Goal: Information Seeking & Learning: Learn about a topic

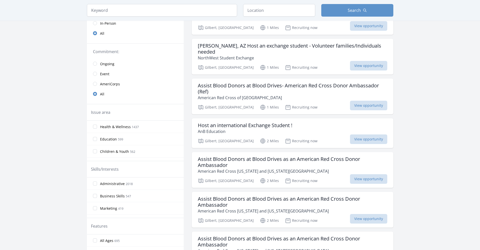
scroll to position [76, 0]
click at [98, 150] on label "Children & Youth 562" at bounding box center [135, 151] width 97 height 10
click at [97, 150] on input "Children & Youth 562" at bounding box center [95, 151] width 4 height 4
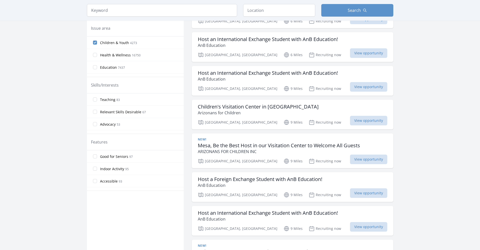
scroll to position [176, 0]
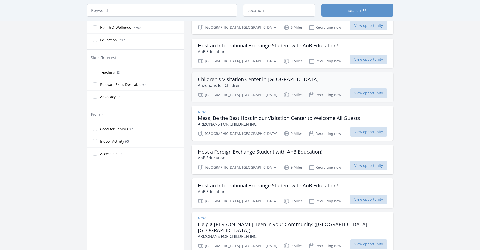
click at [305, 80] on div "Children's Visitation Center in [GEOGRAPHIC_DATA] [DEMOGRAPHIC_DATA] for Childr…" at bounding box center [292, 82] width 189 height 12
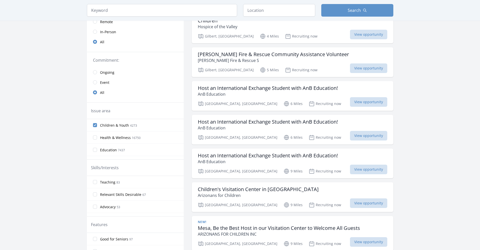
scroll to position [0, 0]
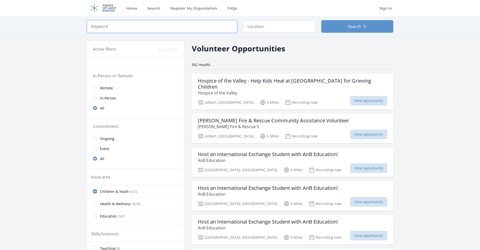
click at [118, 23] on input "search" at bounding box center [162, 26] width 150 height 13
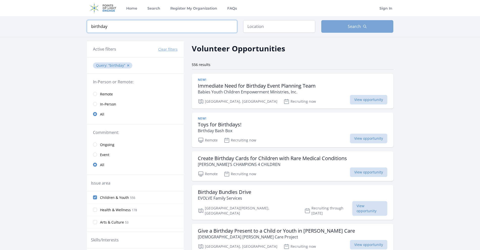
type input "birthday"
click at [348, 24] on span "Search" at bounding box center [353, 26] width 13 height 6
click at [355, 28] on span "Search" at bounding box center [353, 26] width 13 height 6
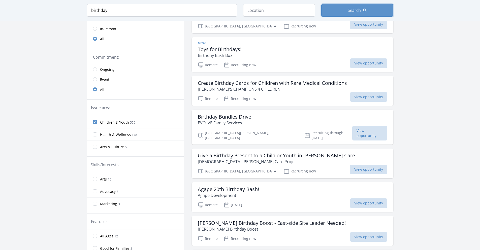
scroll to position [76, 0]
click at [368, 167] on span "View opportunity" at bounding box center [368, 169] width 37 height 10
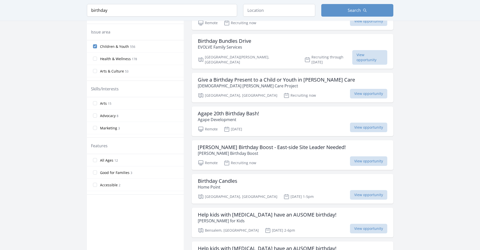
scroll to position [0, 0]
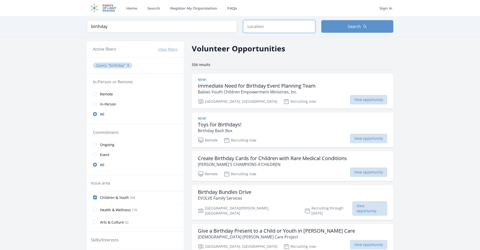
click at [293, 25] on input "text" at bounding box center [279, 26] width 72 height 13
type input "[US_STATE], [GEOGRAPHIC_DATA]"
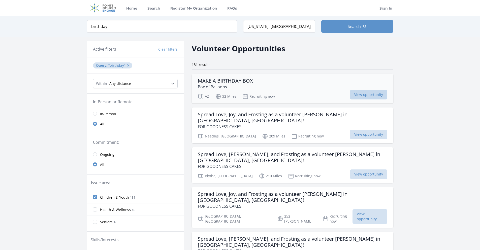
click at [359, 95] on span "View opportunity" at bounding box center [368, 95] width 37 height 10
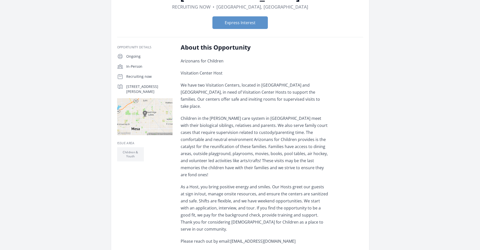
scroll to position [101, 0]
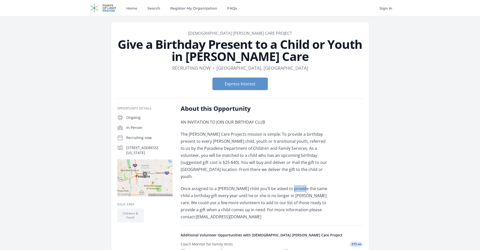
drag, startPoint x: 286, startPoint y: 173, endPoint x: 296, endPoint y: 181, distance: 12.6
click at [296, 181] on div "AN INVITATION TO JOIN OUR BIRTHDAY CLUB The Foster Care Projects mission is sim…" at bounding box center [254, 170] width 147 height 102
click at [316, 128] on div "AN INVITATION TO JOIN OUR BIRTHDAY CLUB The Foster Care Projects mission is sim…" at bounding box center [254, 170] width 147 height 102
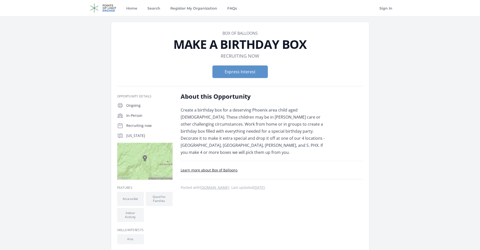
drag, startPoint x: 282, startPoint y: 146, endPoint x: 303, endPoint y: 146, distance: 20.9
click at [303, 146] on p "Create a birthday box for a deserving Phoenix area child aged [DEMOGRAPHIC_DATA…" at bounding box center [254, 130] width 147 height 49
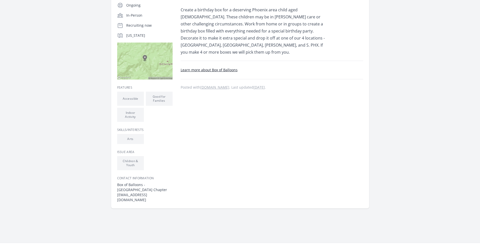
scroll to position [101, 0]
click at [205, 67] on link "Learn more about Box of Balloons" at bounding box center [209, 69] width 57 height 5
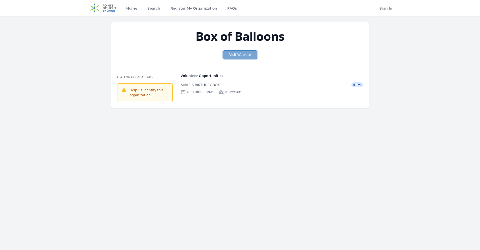
click at [241, 57] on link "Visit Website" at bounding box center [240, 54] width 34 height 9
